Goal: Transaction & Acquisition: Purchase product/service

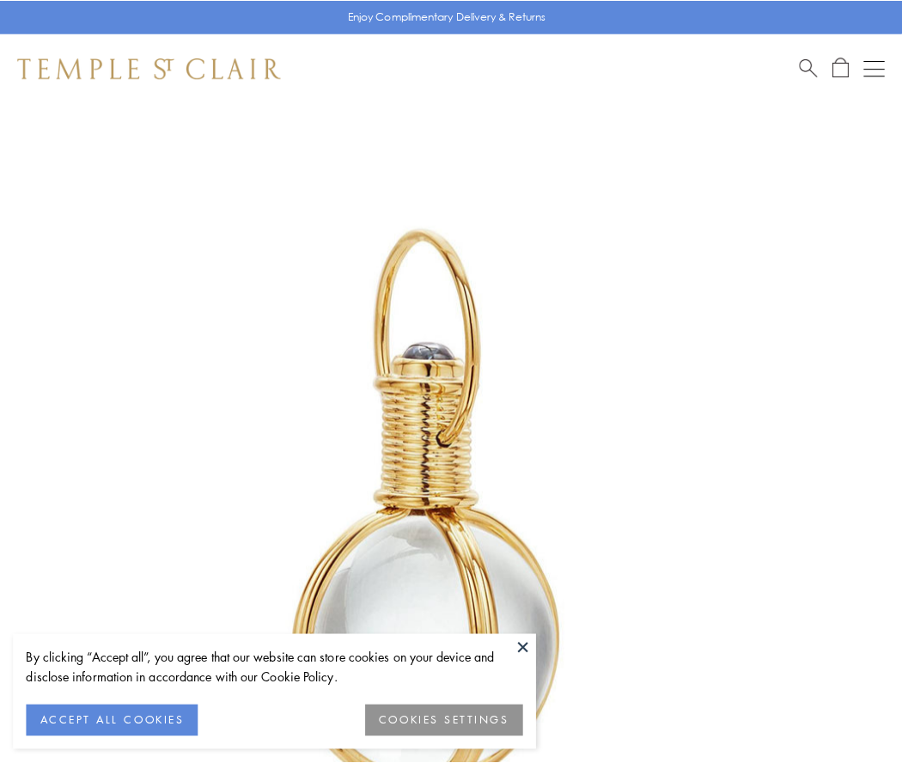
scroll to position [448, 0]
